Goal: Task Accomplishment & Management: Use online tool/utility

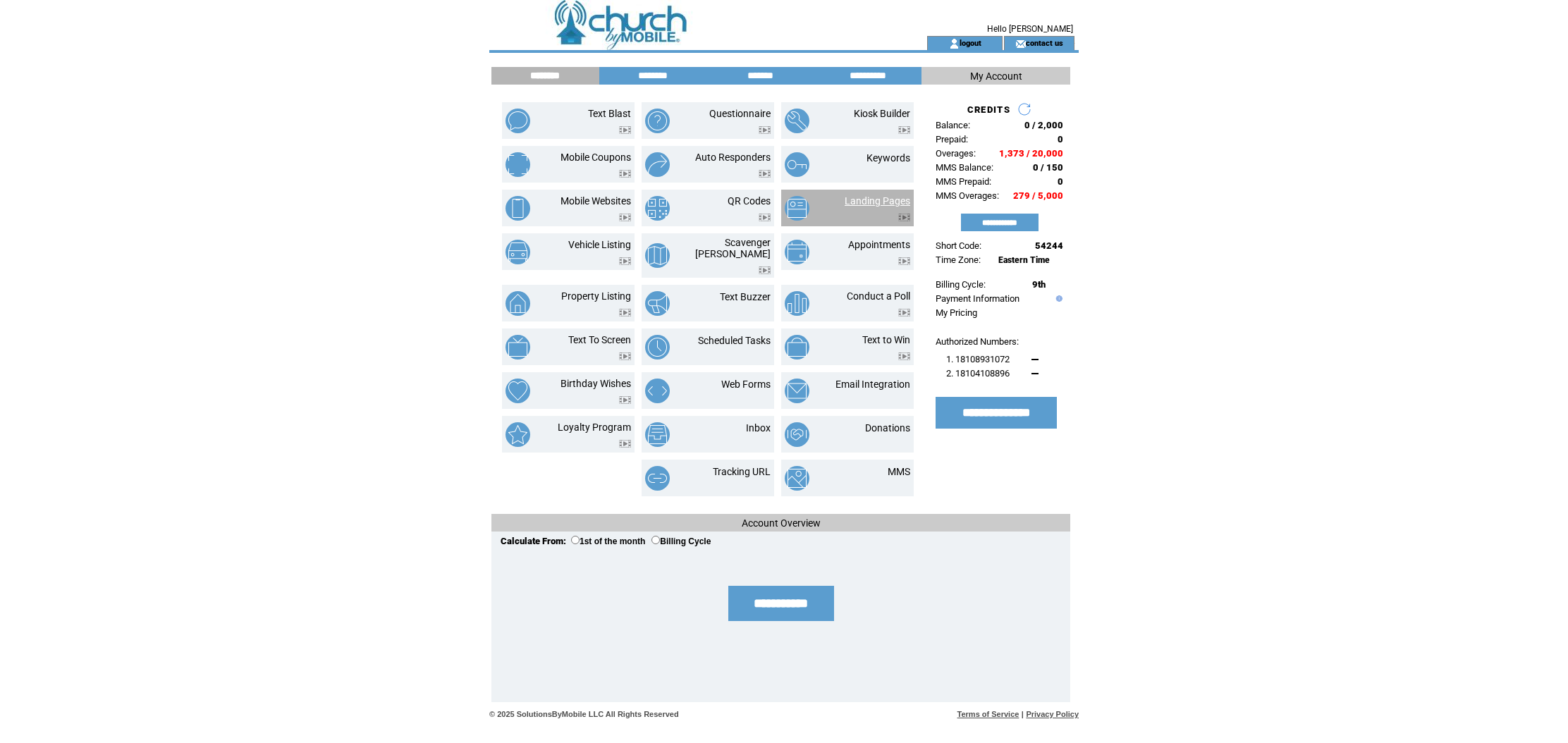
click at [894, 196] on link "Landing Pages" at bounding box center [877, 201] width 65 height 11
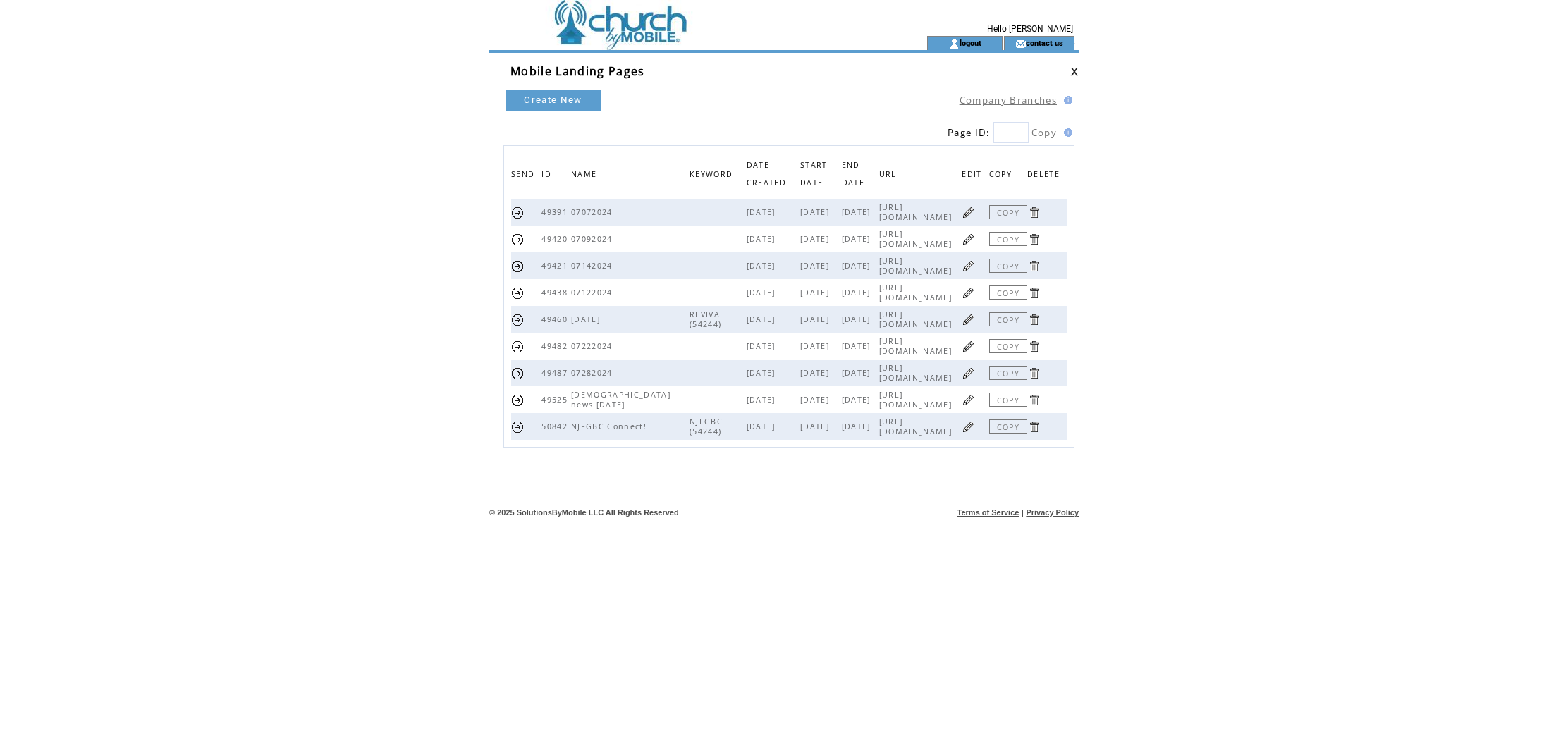
click at [967, 430] on link at bounding box center [968, 426] width 14 height 14
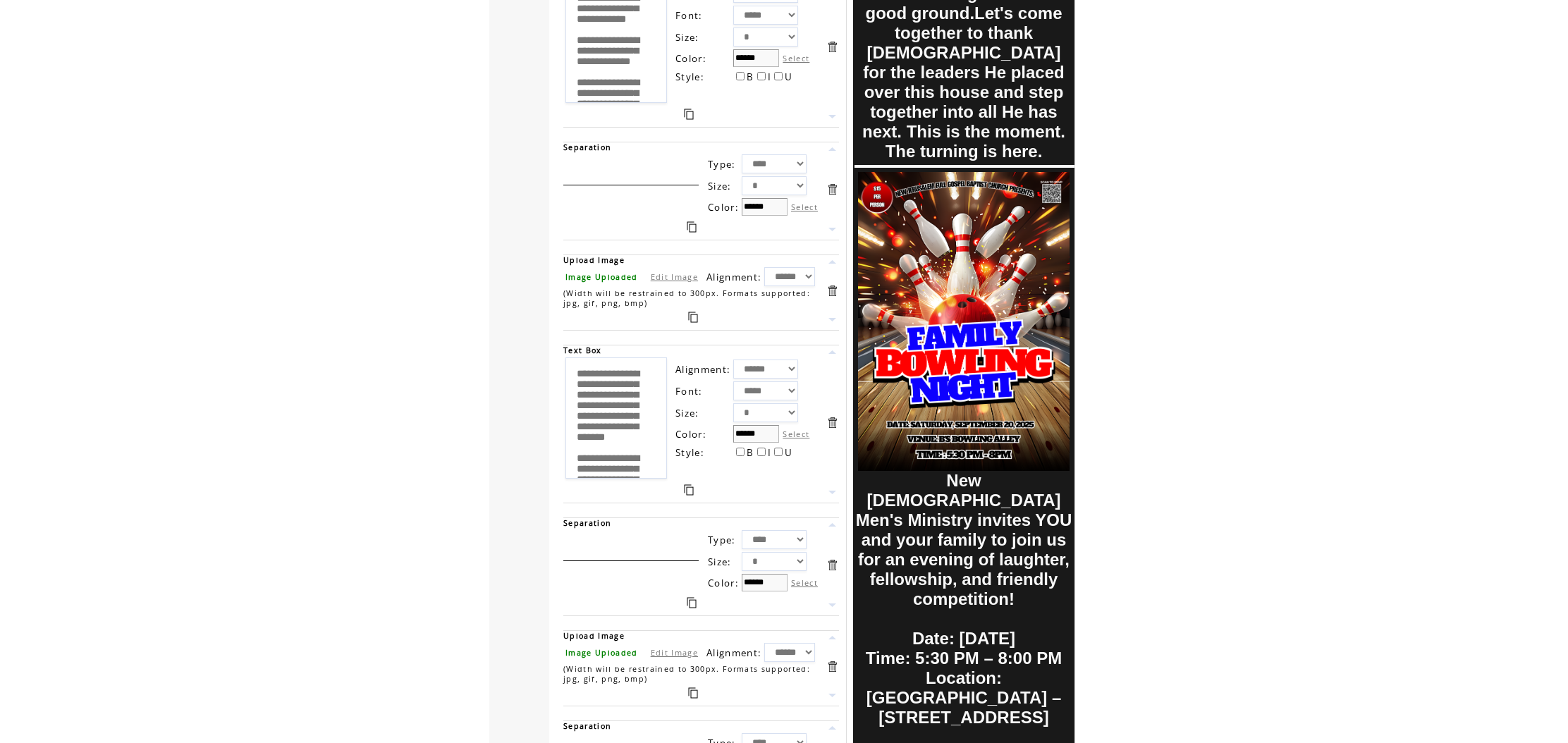
scroll to position [1828, 0]
click at [675, 279] on link "Edit Image" at bounding box center [674, 277] width 47 height 10
click at [599, 277] on input "file" at bounding box center [617, 277] width 105 height 15
type input "**********"
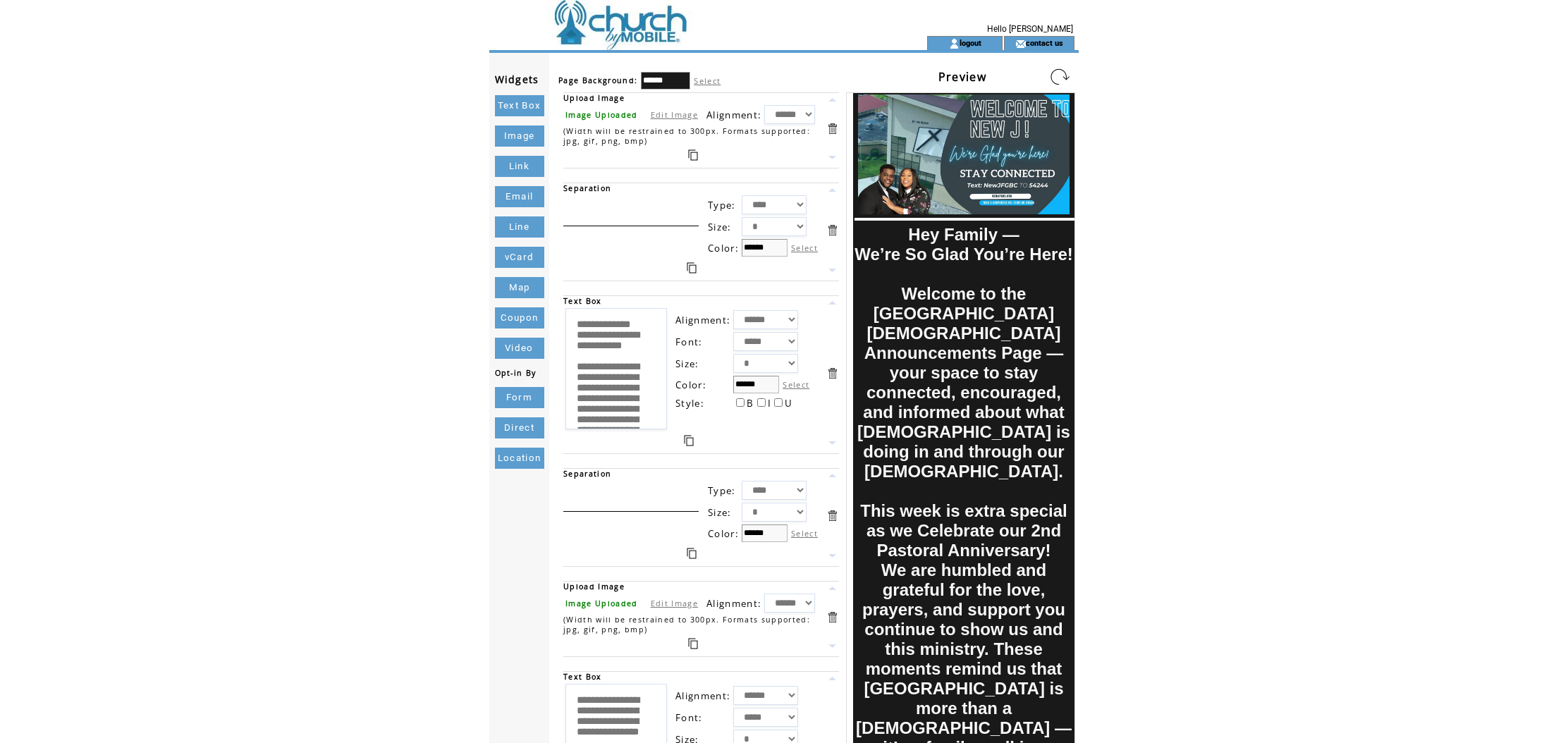
click at [1067, 76] on link at bounding box center [1059, 77] width 22 height 22
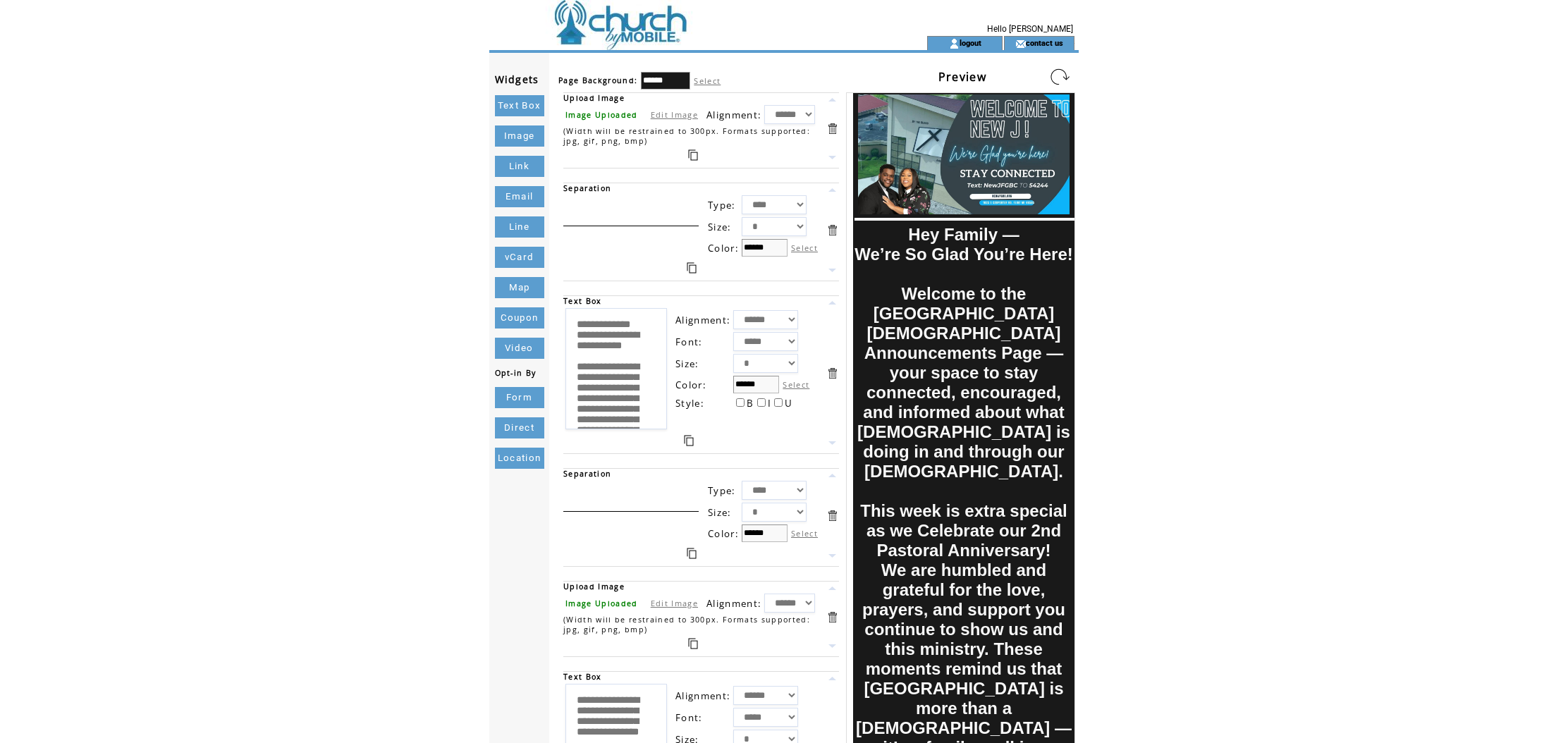
click at [1067, 76] on link at bounding box center [1059, 77] width 22 height 22
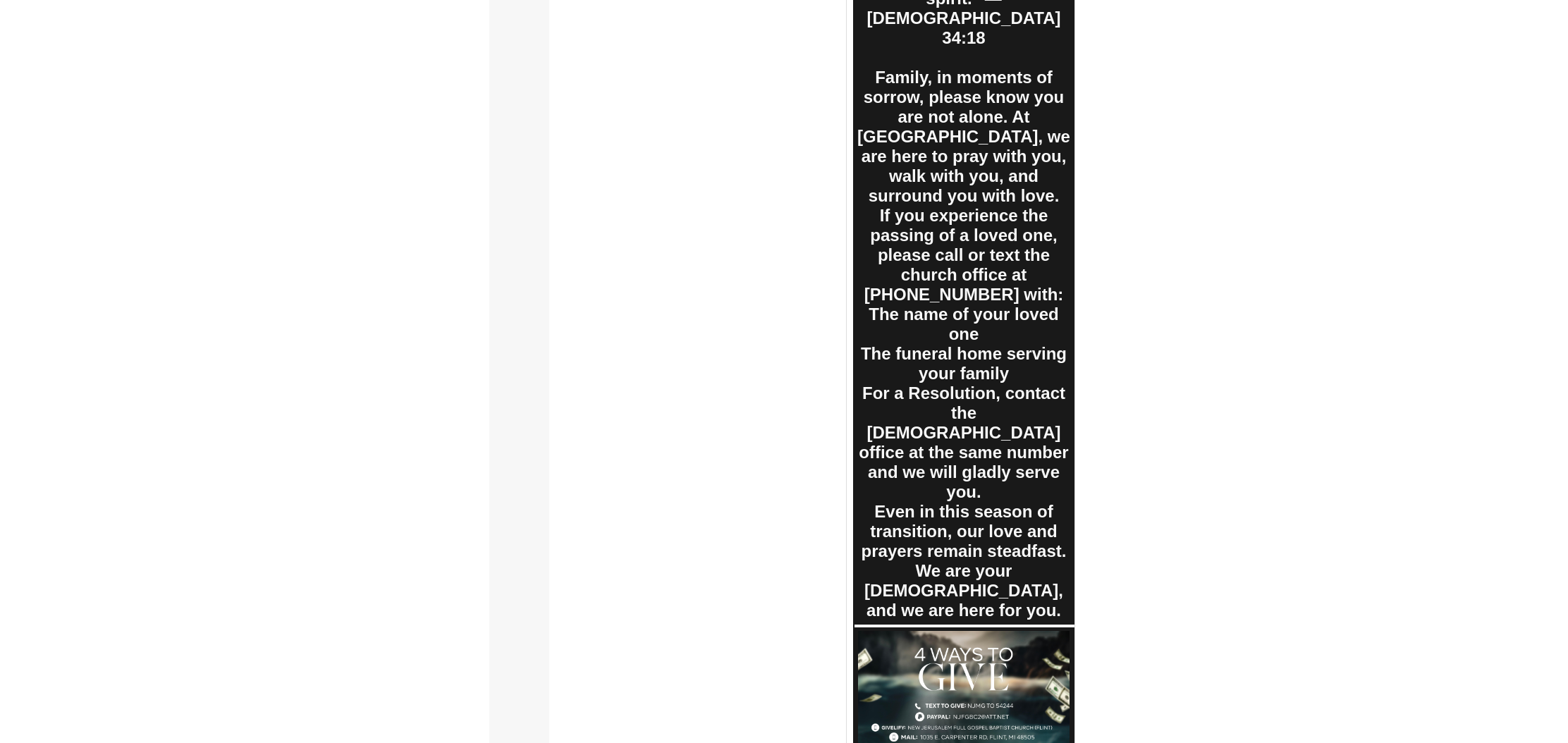
scroll to position [4792, 0]
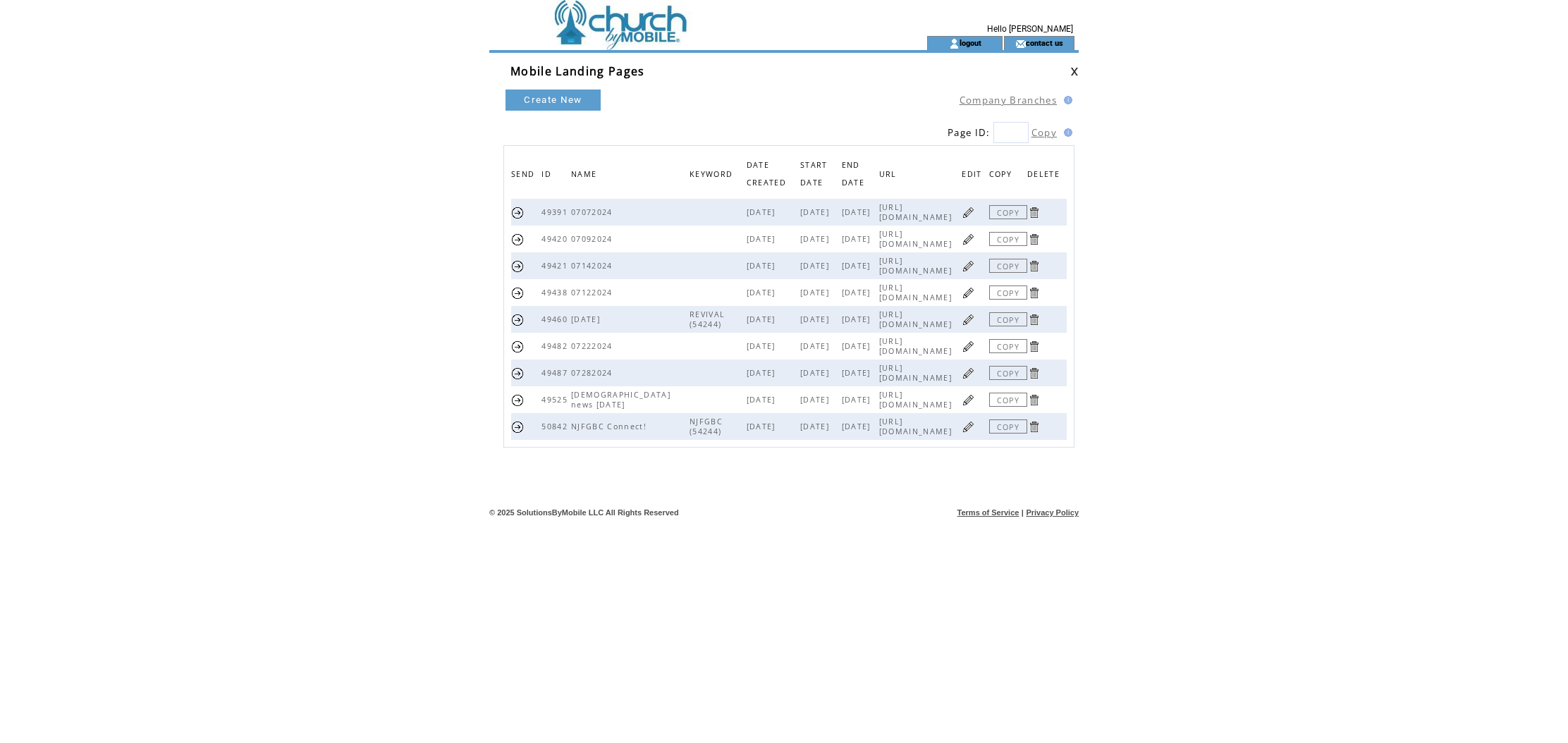
click at [666, 41] on td at bounding box center [683, 43] width 387 height 14
